Goal: Task Accomplishment & Management: Use online tool/utility

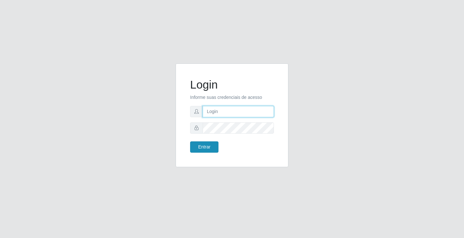
type input "[EMAIL_ADDRESS][DOMAIN_NAME]"
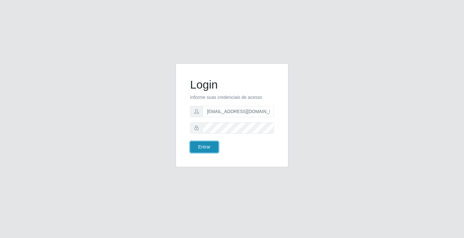
click at [204, 147] on button "Entrar" at bounding box center [204, 146] width 28 height 11
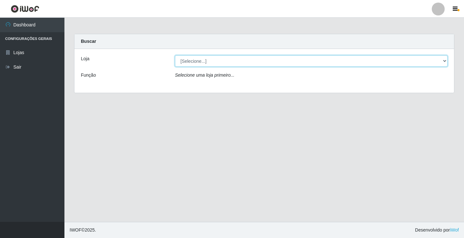
click at [222, 64] on select "[Selecione...] Rede Potiguar 4 - Extremoz" at bounding box center [311, 60] width 273 height 11
select select "78"
click at [175, 55] on select "[Selecione...] Rede Potiguar 4 - Extremoz" at bounding box center [311, 60] width 273 height 11
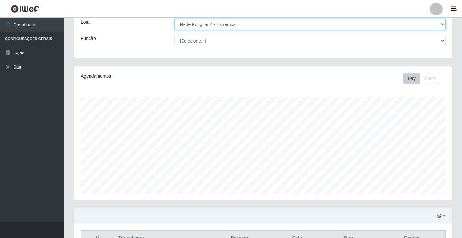
scroll to position [75, 0]
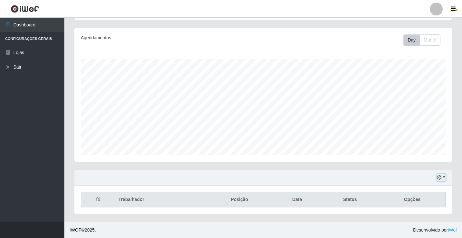
click at [441, 176] on icon "button" at bounding box center [439, 177] width 5 height 5
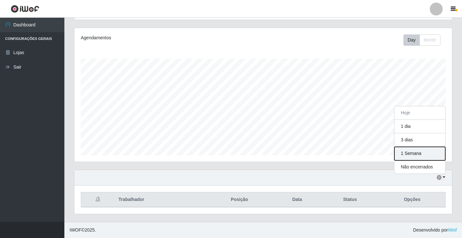
click at [420, 155] on button "1 Semana" at bounding box center [420, 154] width 51 height 14
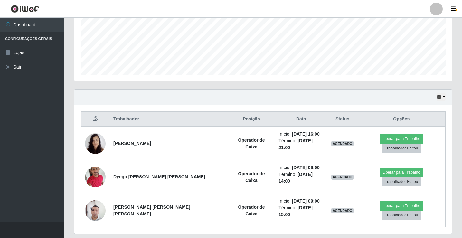
scroll to position [161, 0]
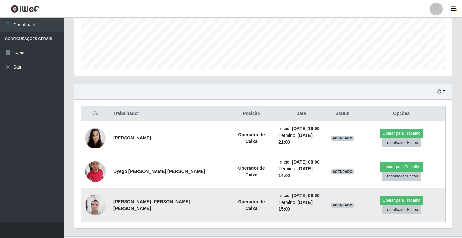
click at [96, 194] on img at bounding box center [95, 205] width 21 height 28
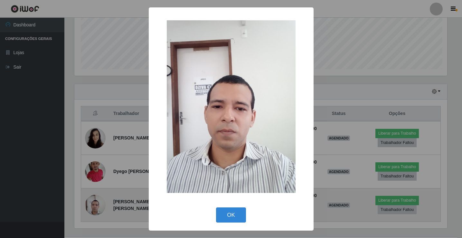
scroll to position [134, 375]
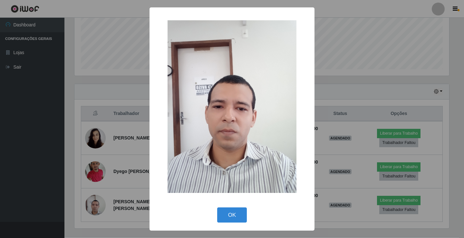
click at [69, 144] on div "× OK Cancel" at bounding box center [232, 119] width 464 height 238
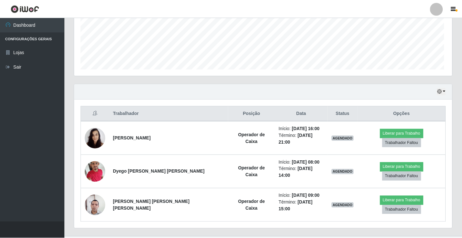
scroll to position [134, 378]
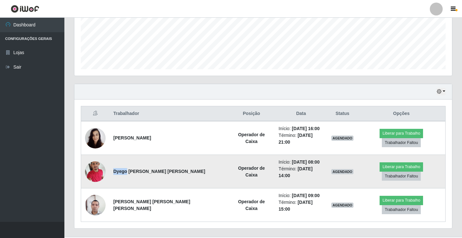
drag, startPoint x: 129, startPoint y: 167, endPoint x: 115, endPoint y: 167, distance: 13.9
click at [115, 167] on td "Dyego [PERSON_NAME] [PERSON_NAME]" at bounding box center [169, 172] width 119 height 34
copy strong "Dyego"
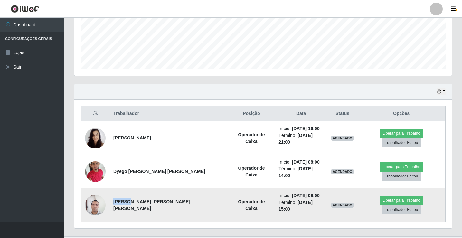
drag, startPoint x: 115, startPoint y: 193, endPoint x: 130, endPoint y: 195, distance: 14.6
click at [130, 199] on strong "[PERSON_NAME] [PERSON_NAME] [PERSON_NAME]" at bounding box center [151, 205] width 77 height 12
copy strong "[PERSON_NAME]"
